Goal: Information Seeking & Learning: Learn about a topic

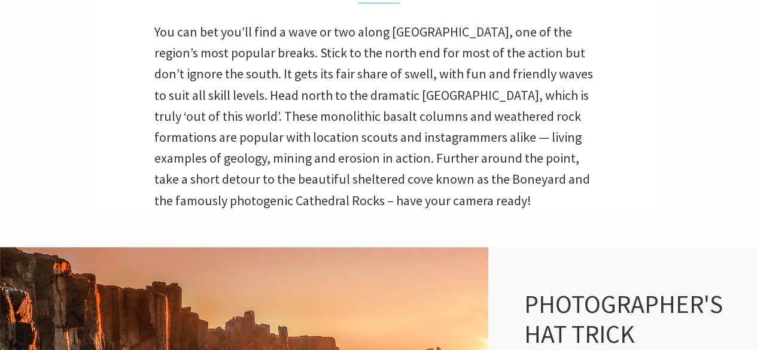
scroll to position [419, 0]
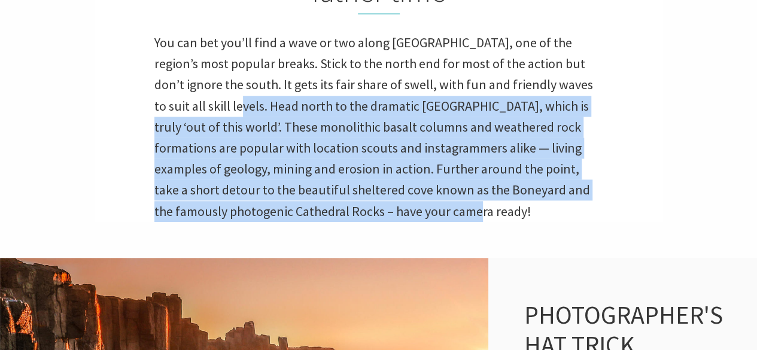
drag, startPoint x: 193, startPoint y: 106, endPoint x: 476, endPoint y: 208, distance: 300.5
click at [476, 208] on p "You can bet you’ll find a wave or two along [GEOGRAPHIC_DATA], one of the regio…" at bounding box center [378, 127] width 449 height 190
copy p "Head north to the dramatic [GEOGRAPHIC_DATA], which is truly ‘out of this world…"
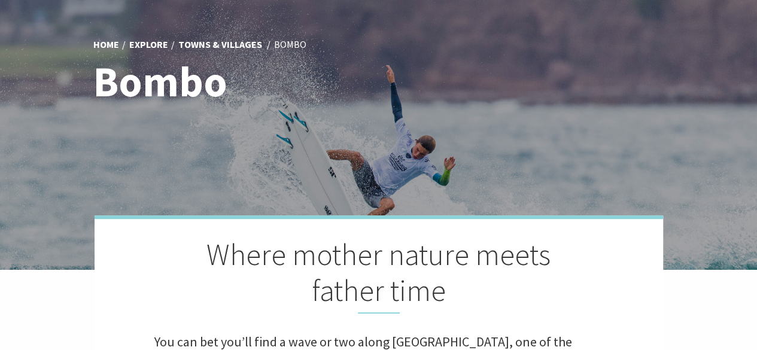
scroll to position [239, 0]
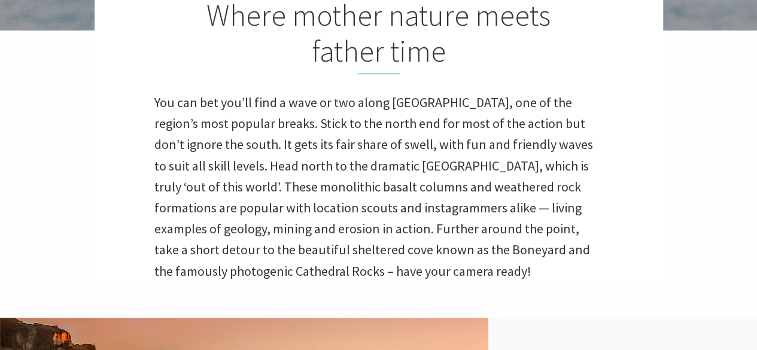
scroll to position [60, 0]
